Goal: Use online tool/utility: Utilize a website feature to perform a specific function

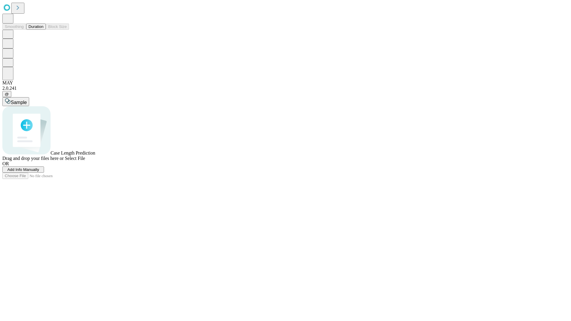
click at [43, 30] on button "Duration" at bounding box center [36, 26] width 20 height 6
click at [39, 172] on span "Add Info Manually" at bounding box center [23, 169] width 32 height 4
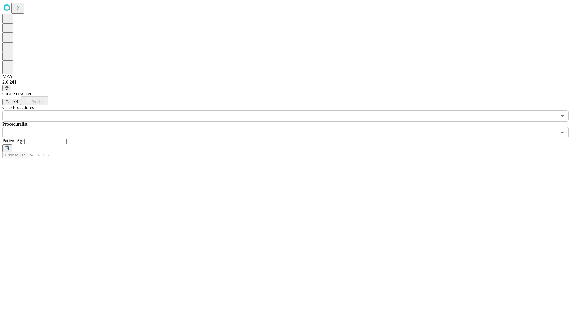
click at [67, 139] on input "text" at bounding box center [45, 142] width 42 height 6
type input "**"
click at [290, 127] on input "text" at bounding box center [279, 132] width 554 height 11
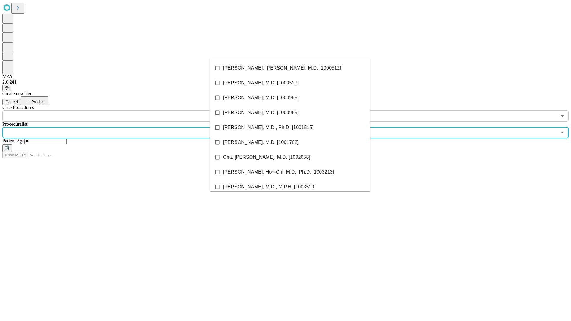
click at [290, 68] on li "[PERSON_NAME], [PERSON_NAME], M.D. [1000512]" at bounding box center [290, 68] width 161 height 15
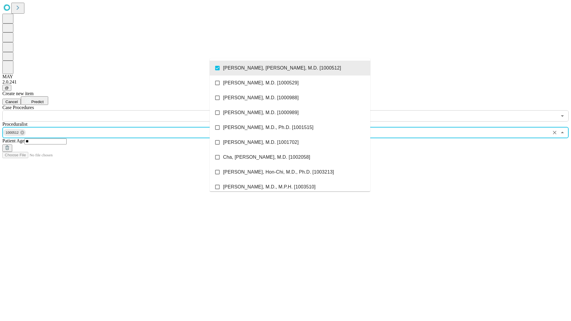
click at [125, 110] on input "text" at bounding box center [279, 115] width 554 height 11
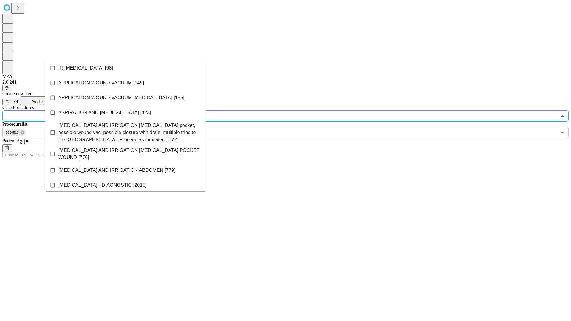
click at [125, 68] on li "IR [MEDICAL_DATA] [98]" at bounding box center [125, 68] width 161 height 15
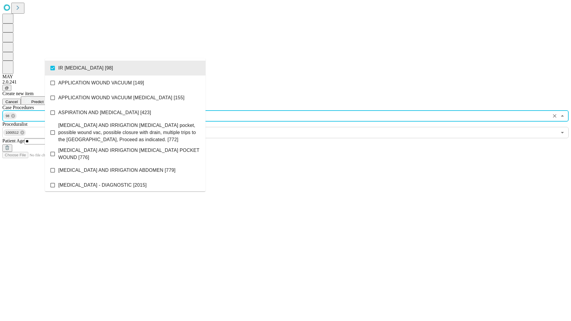
click at [43, 100] on span "Predict" at bounding box center [37, 102] width 12 height 4
